Goal: Submit feedback/report problem: Submit feedback/report problem

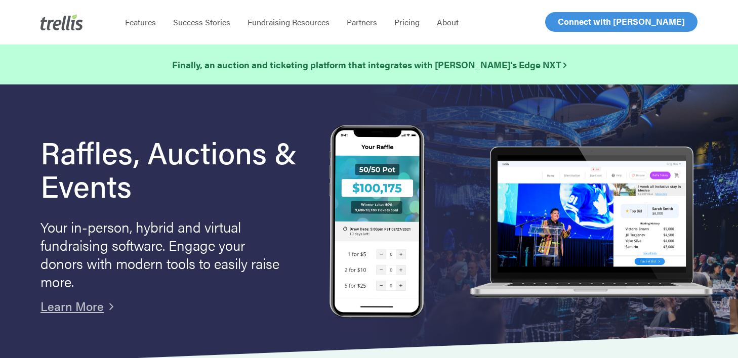
click at [573, 22] on span "Log In" at bounding box center [569, 22] width 24 height 12
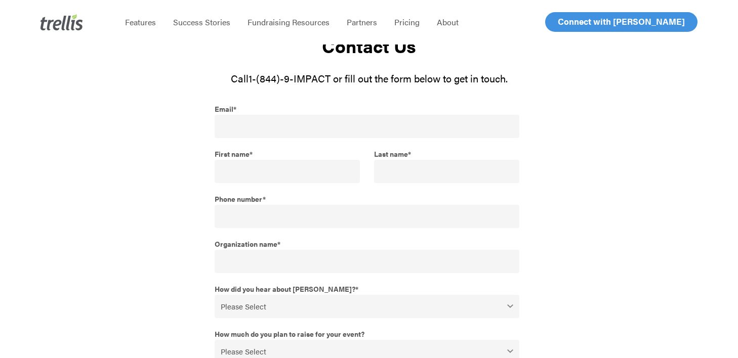
scroll to position [79, 0]
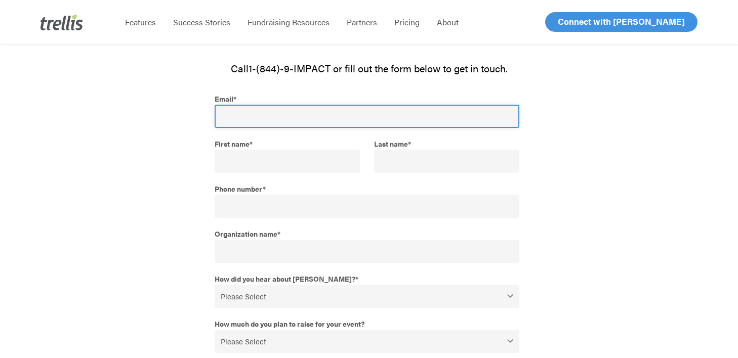
click at [270, 114] on input "Email *" at bounding box center [367, 116] width 305 height 23
type input "sydney@thefurbearers.com"
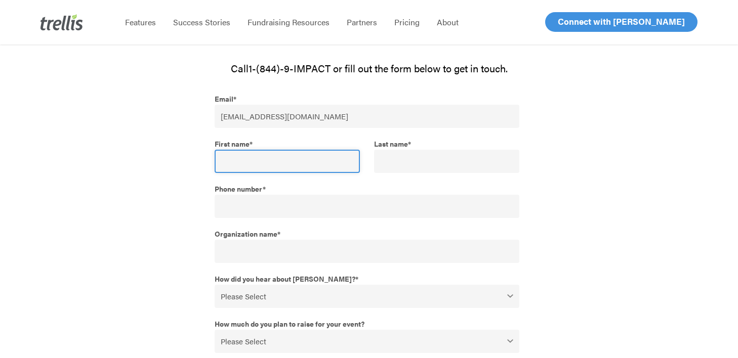
click at [255, 167] on input "First name *" at bounding box center [287, 161] width 145 height 23
type input "Sydney"
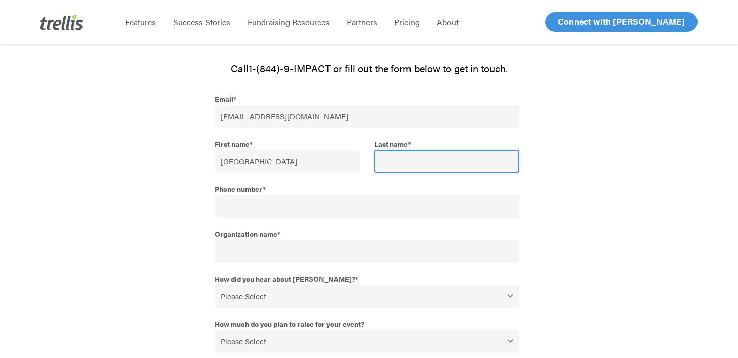
type input "Schaffner"
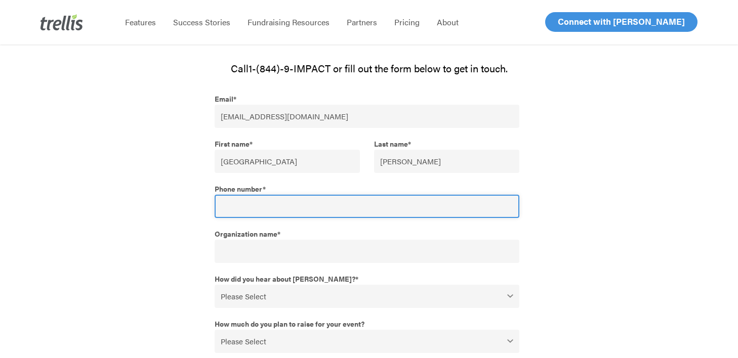
type input "17786826375"
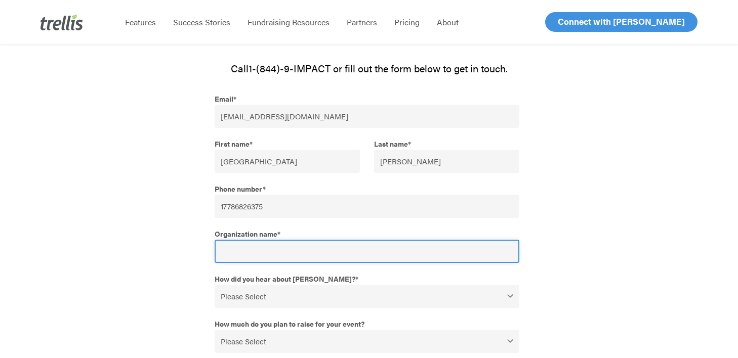
type input "Well Daily"
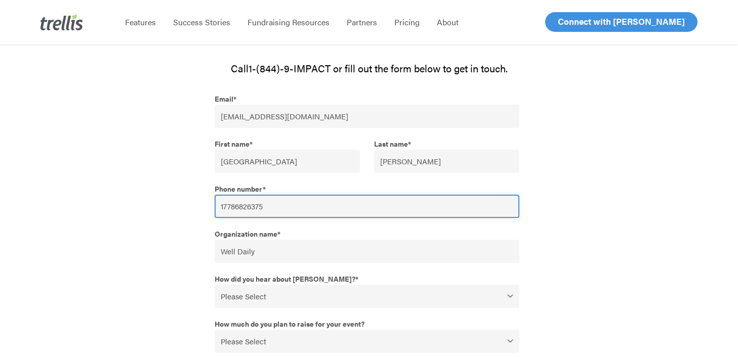
click at [223, 205] on input "17786826375" at bounding box center [367, 206] width 305 height 23
type input "7786826375"
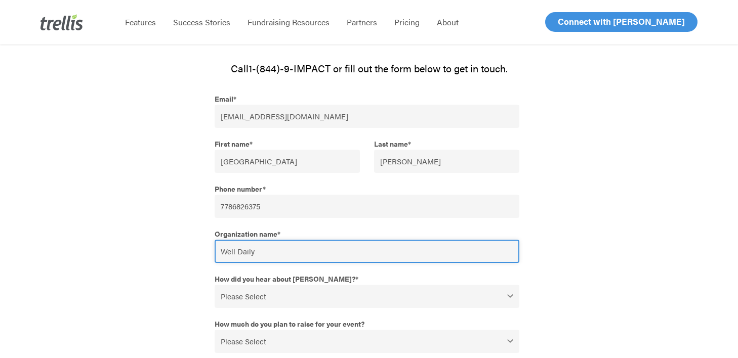
click at [260, 249] on input "Well Daily" at bounding box center [367, 251] width 305 height 23
type input "The Fur-Bearers"
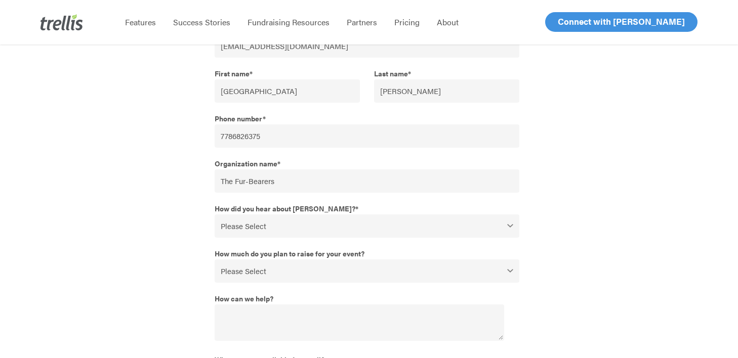
click at [286, 224] on select "Please Select Webinar or Conference Social Media Google Search Google Ad Referr…" at bounding box center [367, 226] width 305 height 23
select select "Google"
click at [215, 215] on select "Please Select Webinar or Conference Social Media Google Search Google Ad Referr…" at bounding box center [367, 226] width 305 height 23
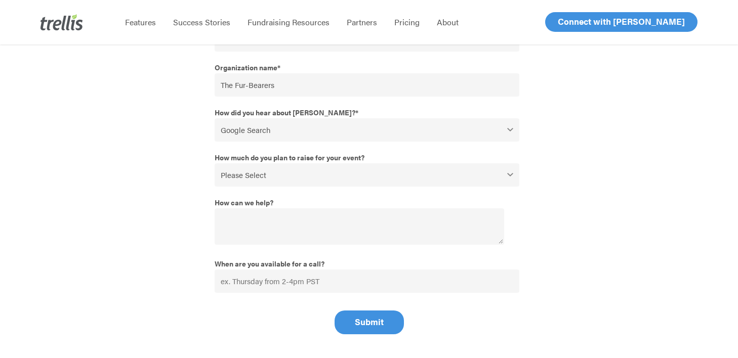
scroll to position [246, 0]
click at [336, 178] on select "Please Select $0 - $49,999 $50,000 - $99,999 $100,000 - $249,999 $250,000 - $49…" at bounding box center [367, 174] width 305 height 23
select select "$0 - $49,999"
click at [215, 163] on select "Please Select $0 - $49,999 $50,000 - $99,999 $100,000 - $249,999 $250,000 - $49…" at bounding box center [367, 174] width 305 height 23
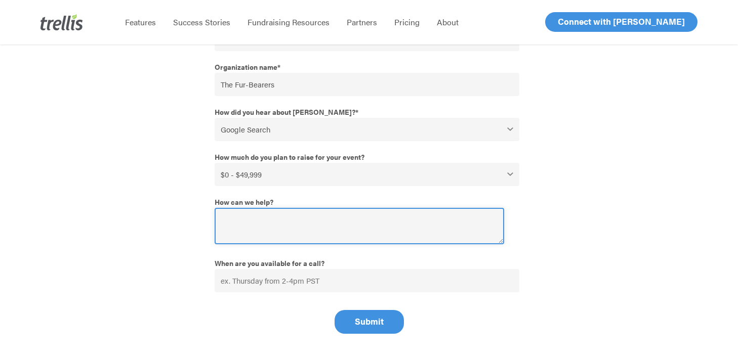
click at [297, 226] on textarea "How can we help?" at bounding box center [359, 226] width 289 height 36
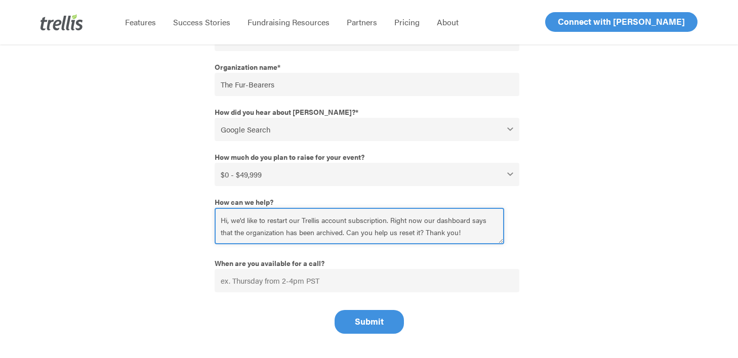
type textarea "Hi, we'd like to restart our Trellis account subscription. Right now our dashbo…"
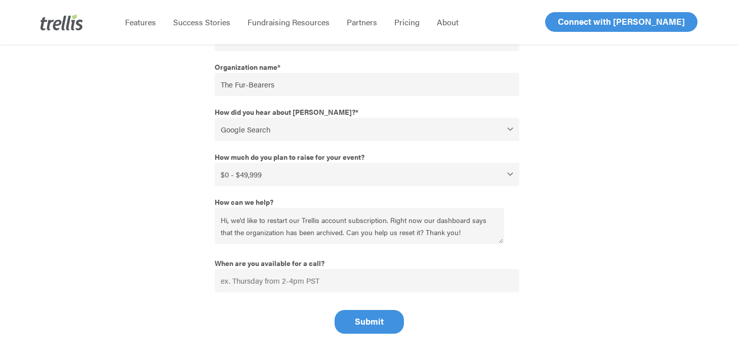
click at [577, 220] on div at bounding box center [609, 129] width 160 height 410
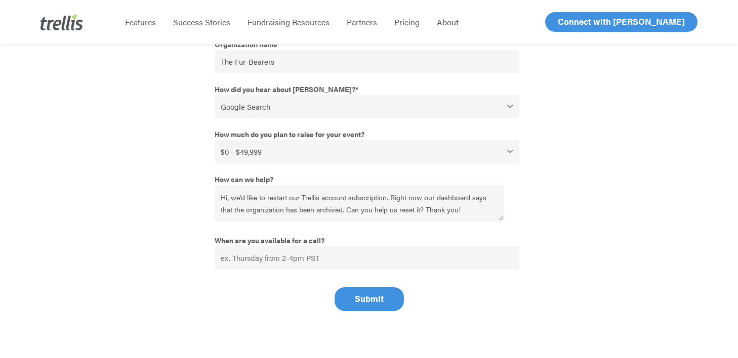
scroll to position [269, 0]
click at [366, 297] on input "Submit" at bounding box center [368, 299] width 69 height 24
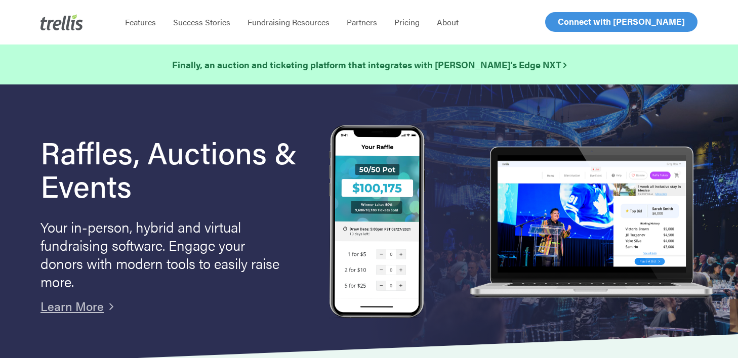
click at [570, 24] on span "Log In" at bounding box center [569, 22] width 24 height 12
